Goal: Navigation & Orientation: Find specific page/section

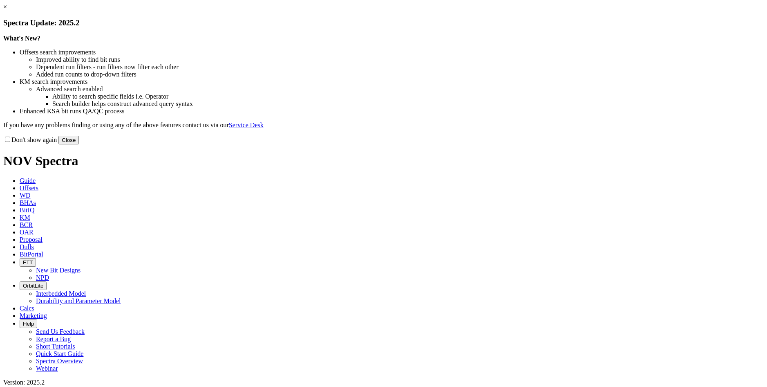
click at [79, 144] on button "Close" at bounding box center [68, 140] width 20 height 9
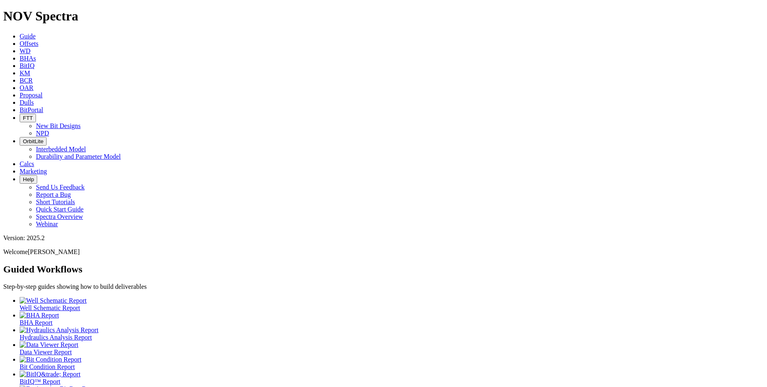
click at [43, 106] on span "BitPortal" at bounding box center [32, 109] width 24 height 7
